Goal: Task Accomplishment & Management: Manage account settings

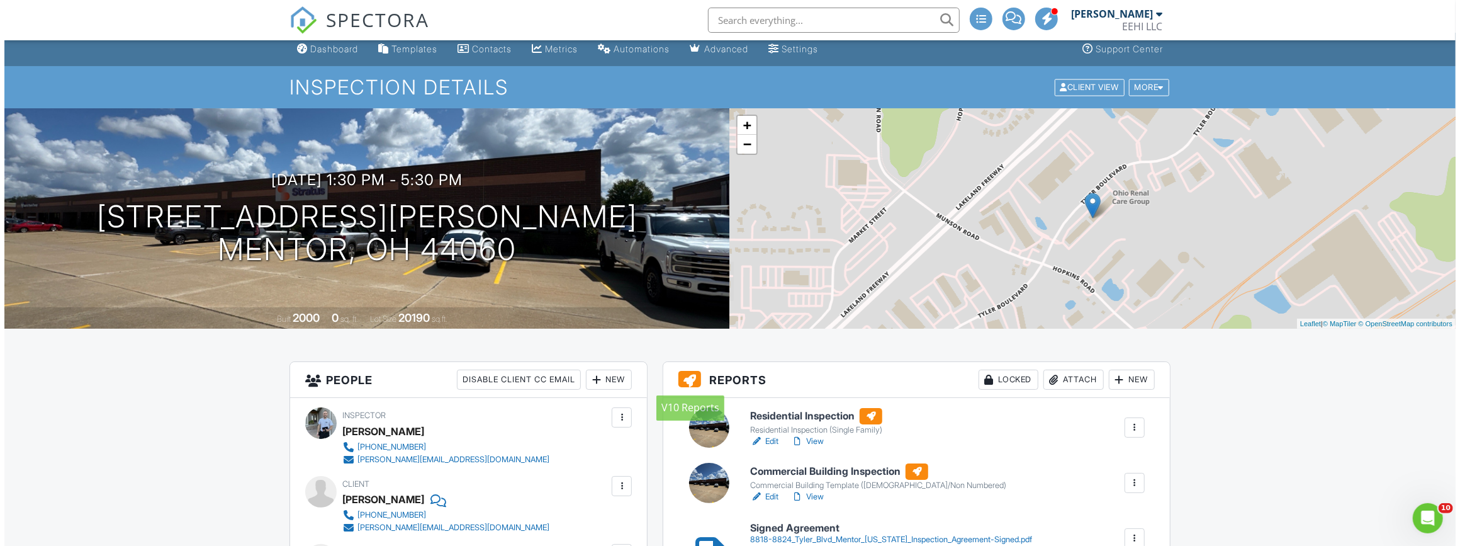
scroll to position [114, 0]
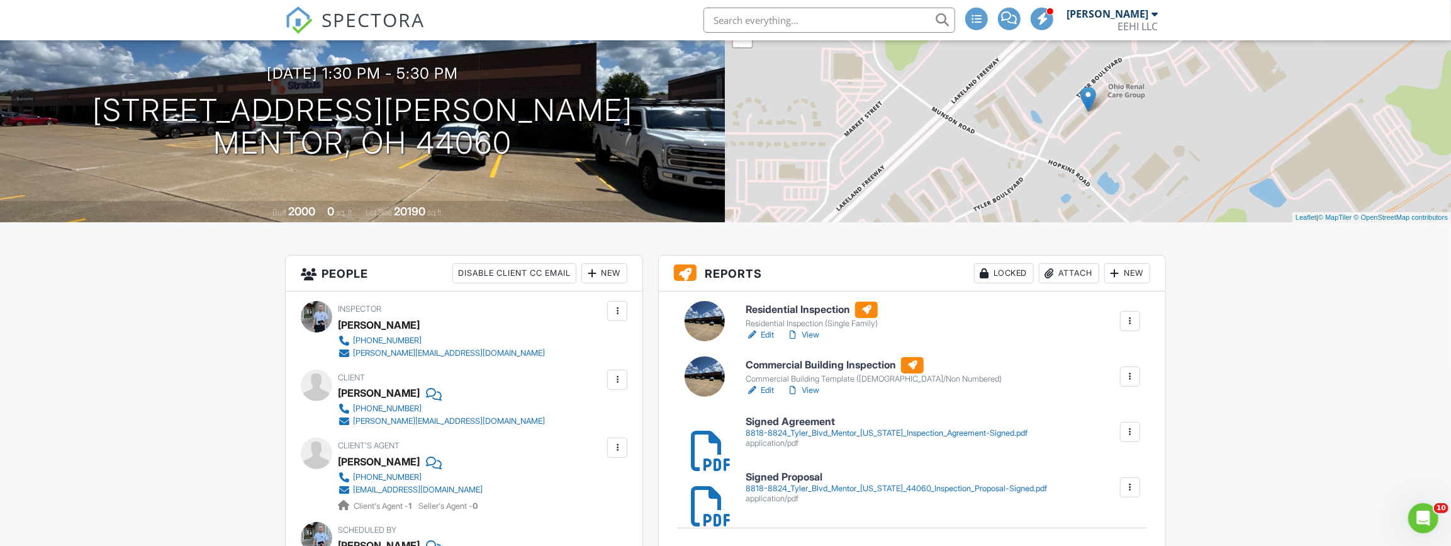
click at [1127, 373] on div at bounding box center [1130, 376] width 13 height 13
click at [1094, 471] on div "Delete" at bounding box center [1093, 475] width 26 height 14
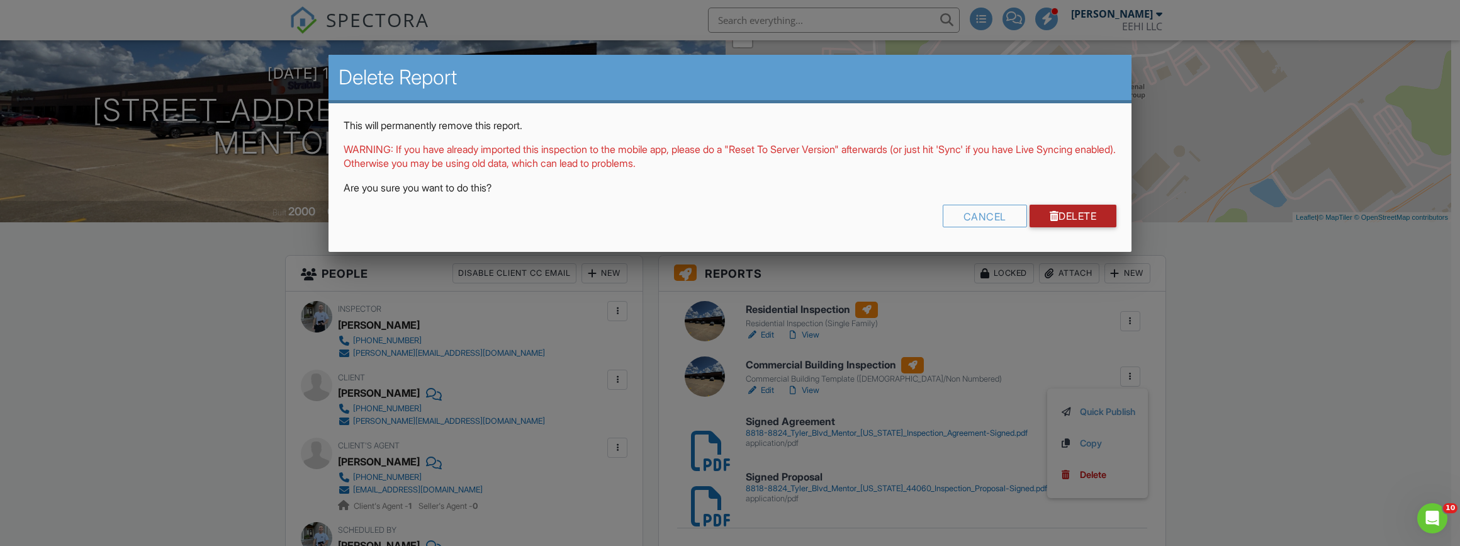
click at [1062, 206] on link "Delete" at bounding box center [1073, 216] width 87 height 23
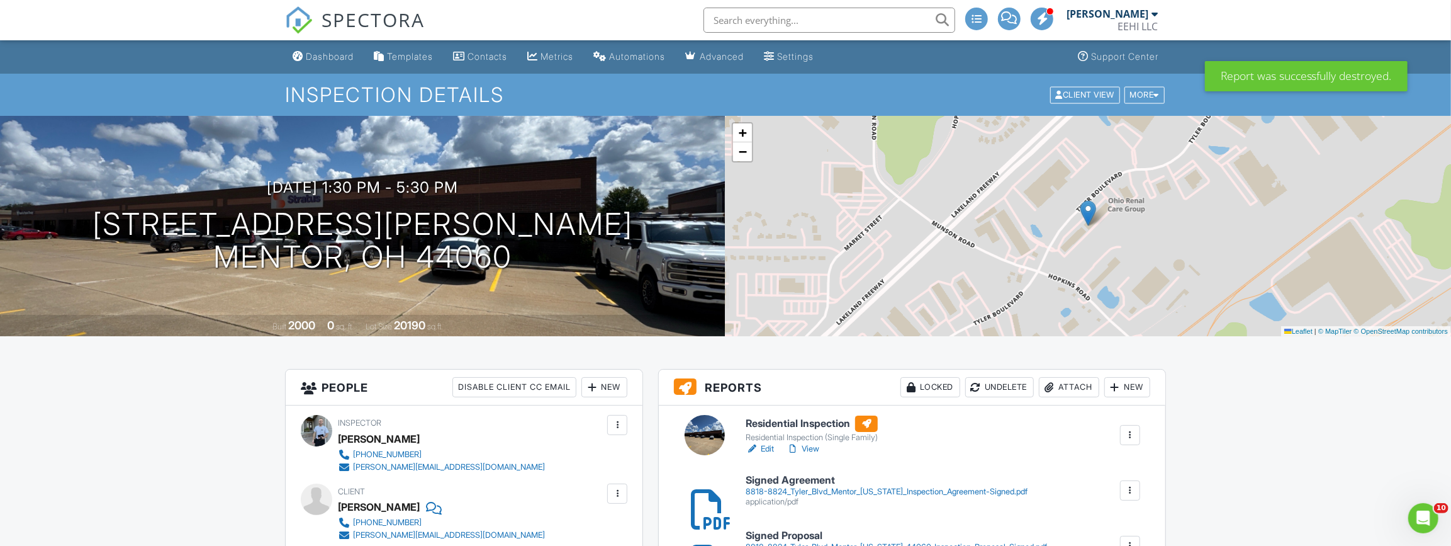
click at [772, 423] on h6 "Residential Inspection" at bounding box center [812, 423] width 132 height 16
